Goal: Information Seeking & Learning: Learn about a topic

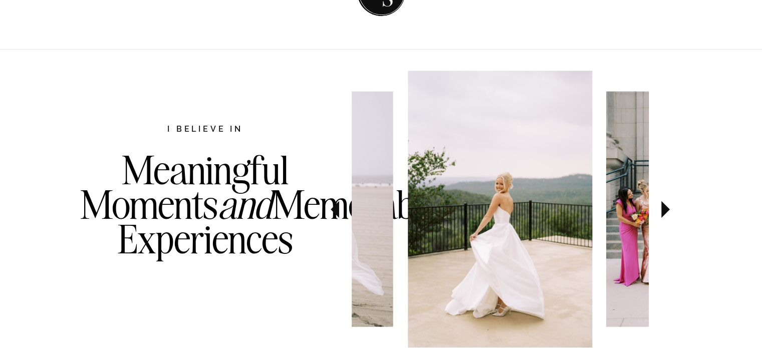
scroll to position [551, 0]
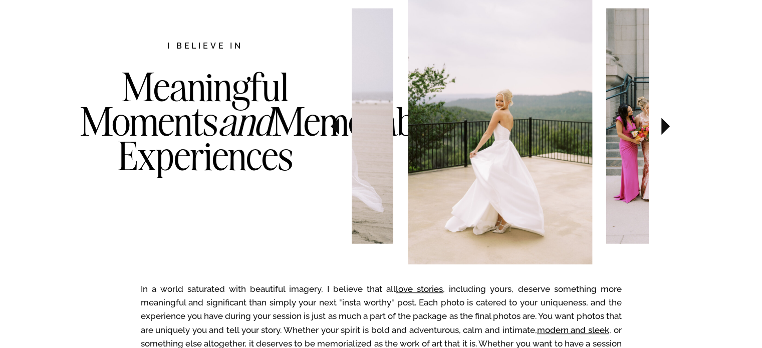
click at [664, 138] on icon at bounding box center [666, 126] width 34 height 35
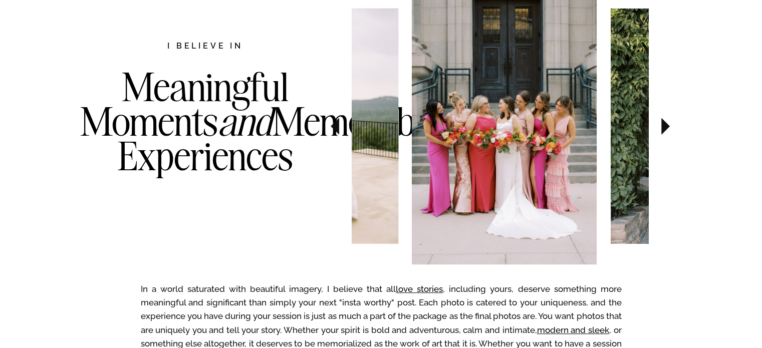
click at [664, 136] on icon at bounding box center [666, 126] width 34 height 35
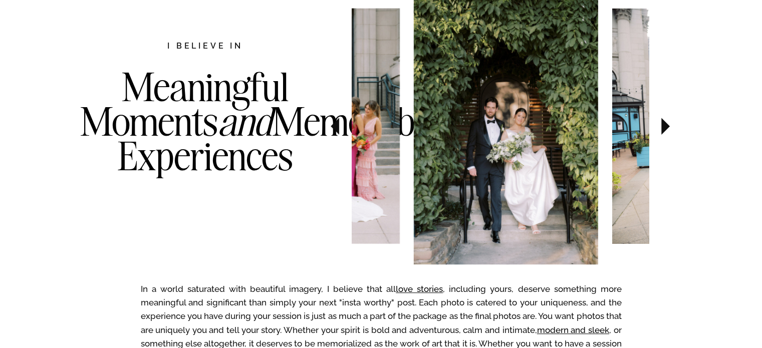
click at [664, 136] on icon at bounding box center [666, 126] width 34 height 35
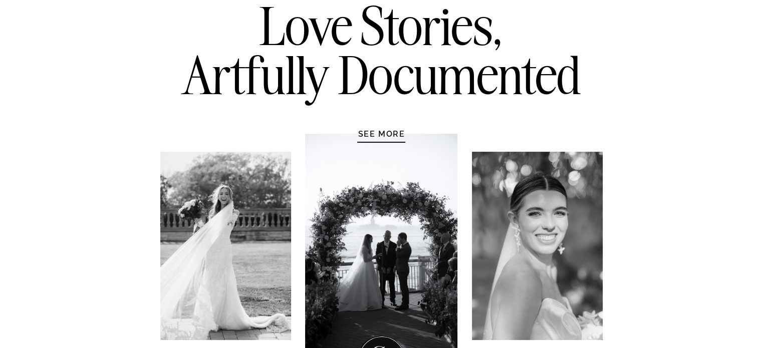
scroll to position [0, 0]
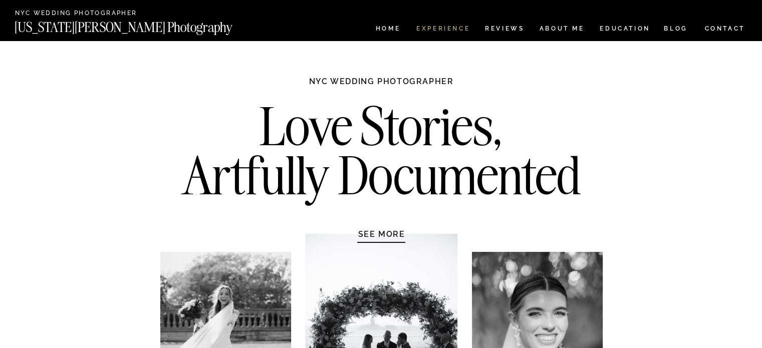
click at [431, 31] on nav "Experience" at bounding box center [442, 30] width 53 height 9
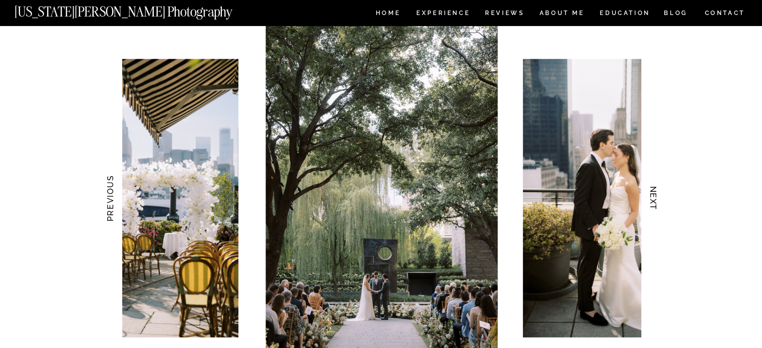
scroll to position [951, 0]
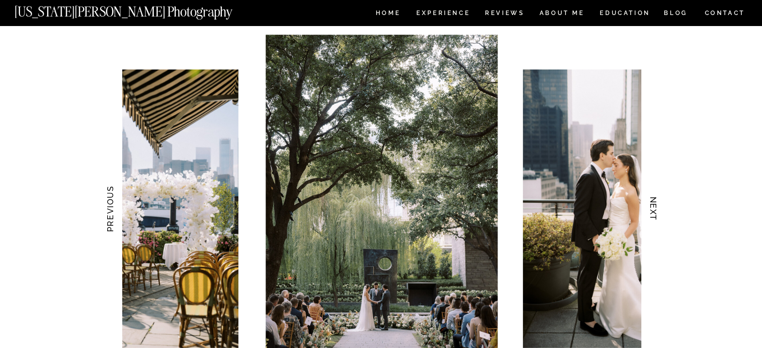
click at [652, 207] on h3 "NEXT" at bounding box center [653, 208] width 11 height 63
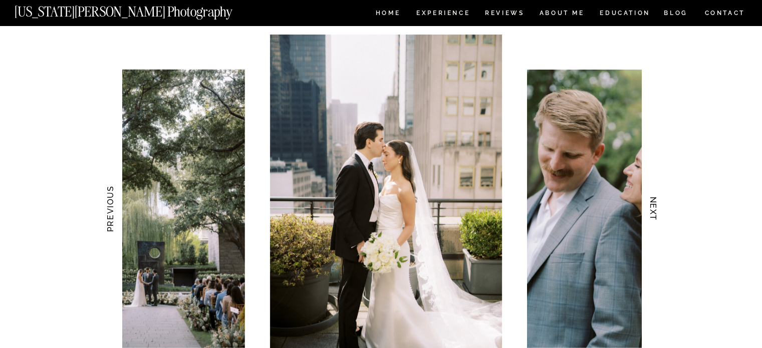
click at [652, 207] on h3 "NEXT" at bounding box center [653, 208] width 11 height 63
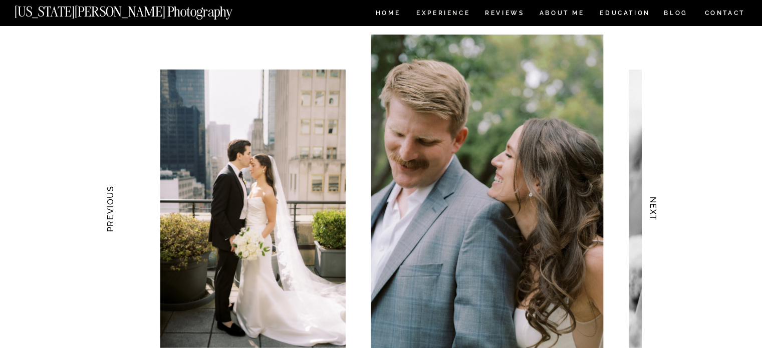
click at [652, 207] on h3 "NEXT" at bounding box center [653, 208] width 11 height 63
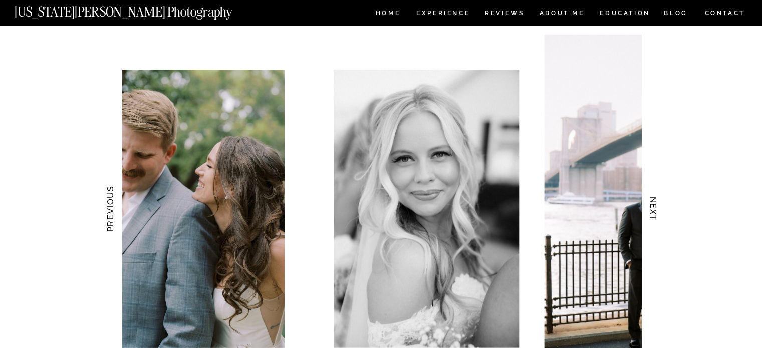
click at [652, 207] on h3 "NEXT" at bounding box center [653, 208] width 11 height 63
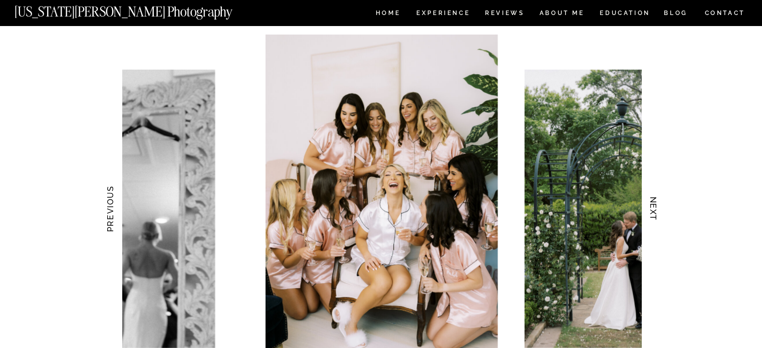
click at [652, 207] on h3 "NEXT" at bounding box center [653, 208] width 11 height 63
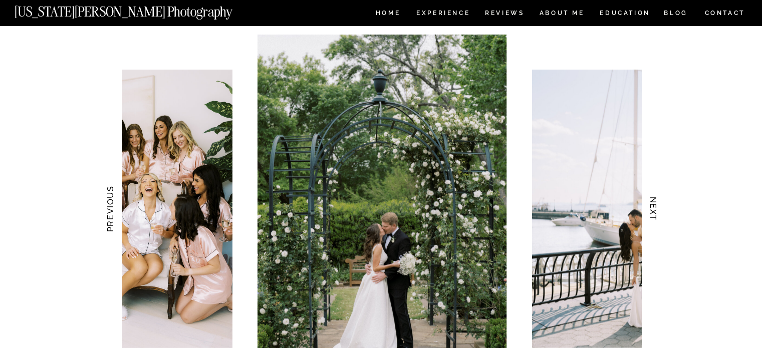
click at [652, 207] on h3 "NEXT" at bounding box center [653, 208] width 11 height 63
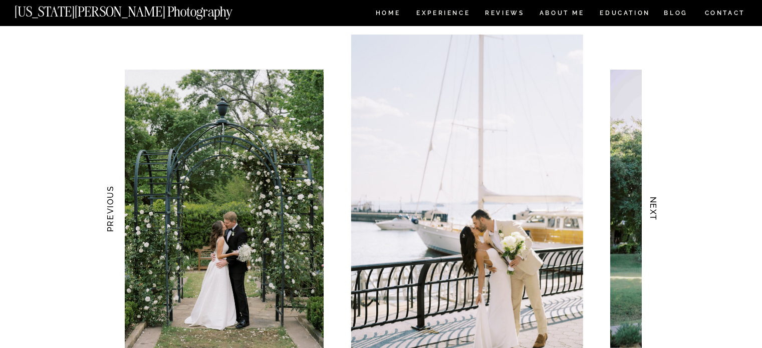
click at [652, 207] on h3 "NEXT" at bounding box center [653, 208] width 11 height 63
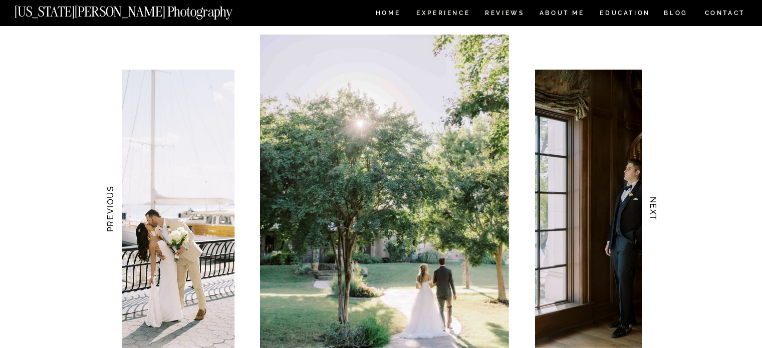
click at [652, 207] on h3 "NEXT" at bounding box center [653, 208] width 11 height 63
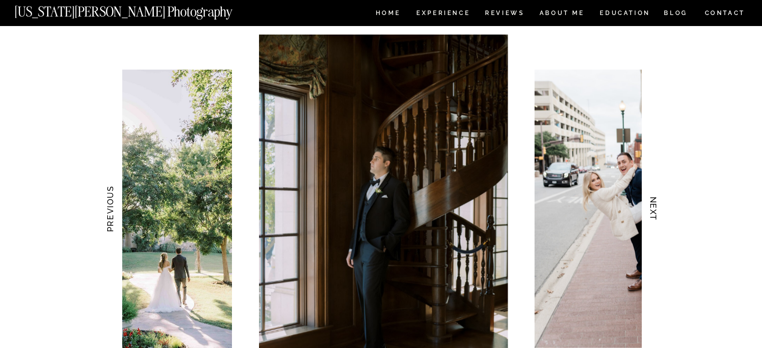
click at [652, 207] on h3 "NEXT" at bounding box center [653, 208] width 11 height 63
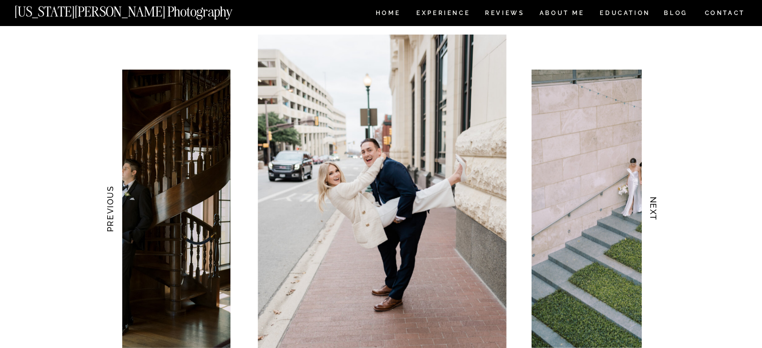
click at [652, 207] on h3 "NEXT" at bounding box center [653, 208] width 11 height 63
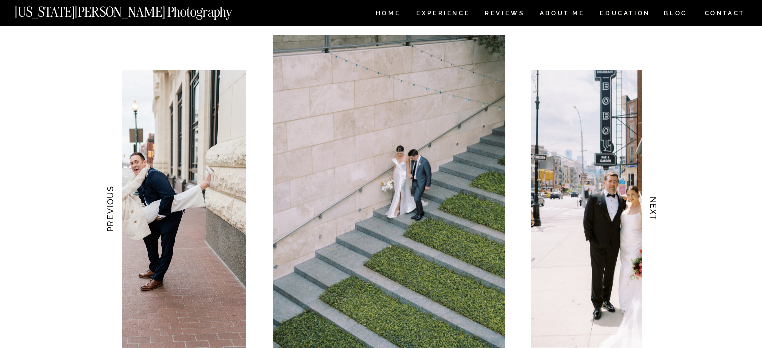
click at [652, 207] on h3 "NEXT" at bounding box center [653, 208] width 11 height 63
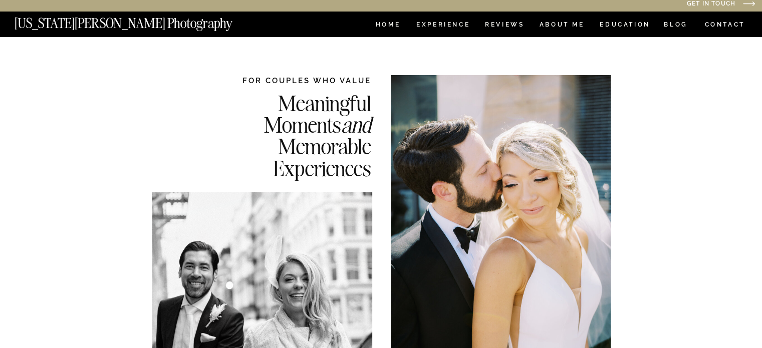
scroll to position [0, 0]
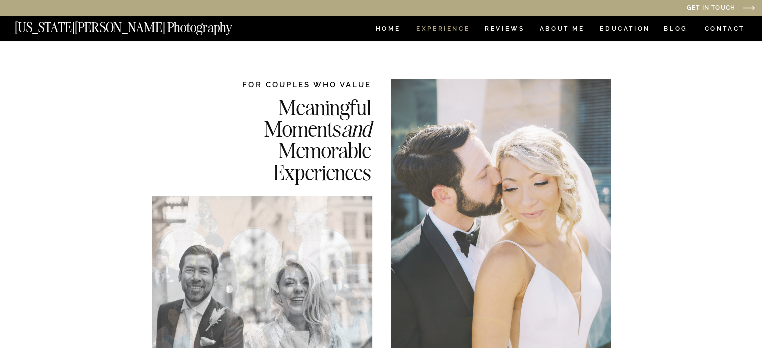
click at [465, 28] on nav "Experience" at bounding box center [442, 30] width 53 height 9
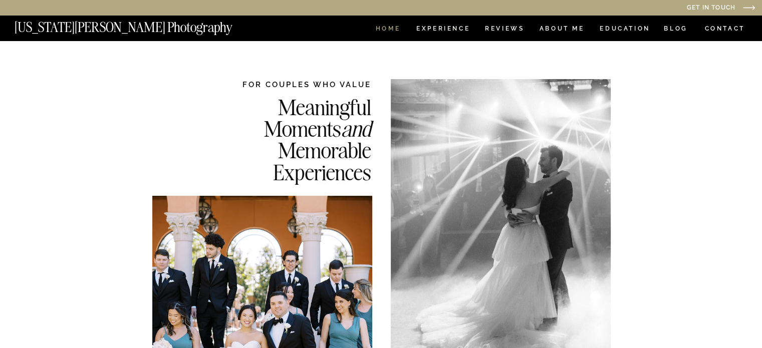
click at [387, 30] on nav "HOME" at bounding box center [388, 30] width 29 height 9
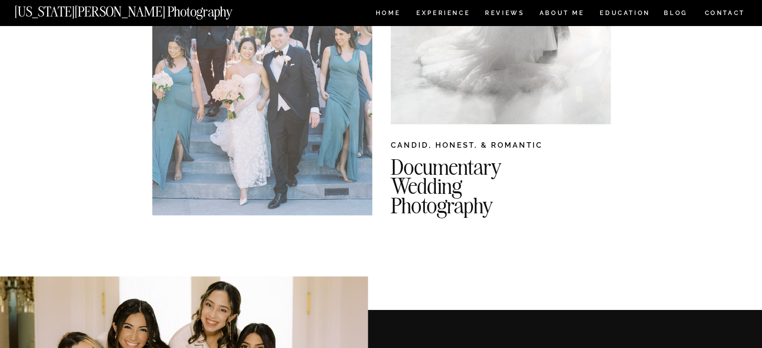
scroll to position [250, 0]
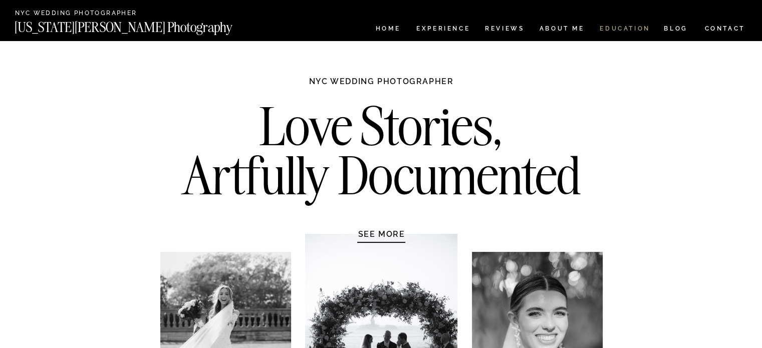
click at [622, 26] on nav "EDUCATION" at bounding box center [624, 30] width 53 height 9
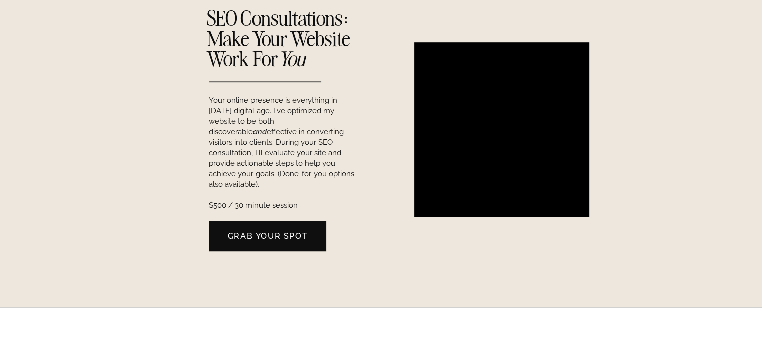
scroll to position [1002, 0]
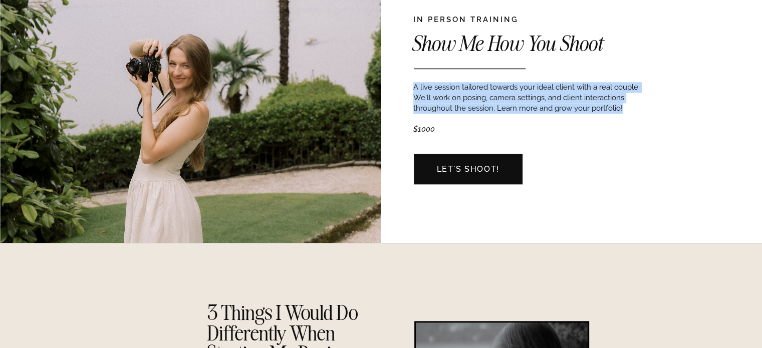
drag, startPoint x: 413, startPoint y: 86, endPoint x: 623, endPoint y: 112, distance: 211.9
click at [623, 112] on p "A live session tailored towards your ideal client with a real couple. We'll wor…" at bounding box center [527, 109] width 228 height 55
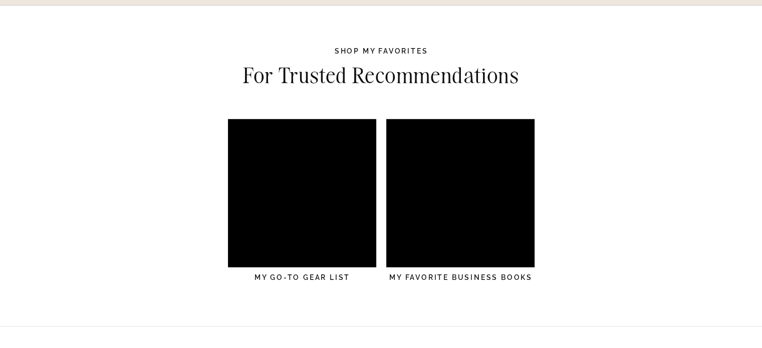
scroll to position [2955, 0]
